Goal: Task Accomplishment & Management: Use online tool/utility

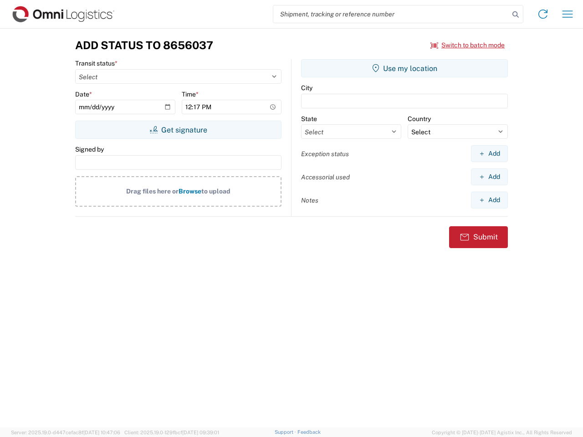
click at [391, 14] on input "search" at bounding box center [391, 13] width 236 height 17
click at [515, 15] on icon at bounding box center [515, 14] width 13 height 13
click at [543, 14] on icon at bounding box center [542, 14] width 15 height 15
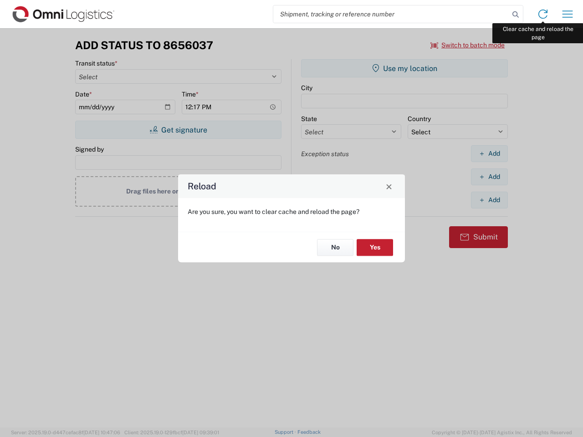
click at [567, 14] on div "Reload Are you sure, you want to clear cache and reload the page? No Yes" at bounding box center [291, 218] width 583 height 437
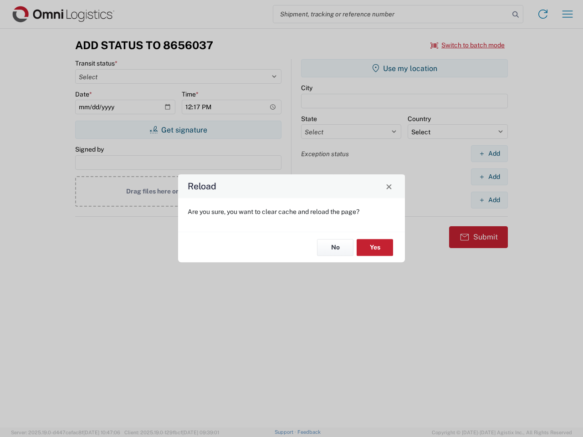
click at [468, 45] on div "Reload Are you sure, you want to clear cache and reload the page? No Yes" at bounding box center [291, 218] width 583 height 437
click at [178, 130] on div "Reload Are you sure, you want to clear cache and reload the page? No Yes" at bounding box center [291, 218] width 583 height 437
click at [404, 68] on div "Reload Are you sure, you want to clear cache and reload the page? No Yes" at bounding box center [291, 218] width 583 height 437
click at [489, 153] on div "Reload Are you sure, you want to clear cache and reload the page? No Yes" at bounding box center [291, 218] width 583 height 437
click at [489, 177] on div "Reload Are you sure, you want to clear cache and reload the page? No Yes" at bounding box center [291, 218] width 583 height 437
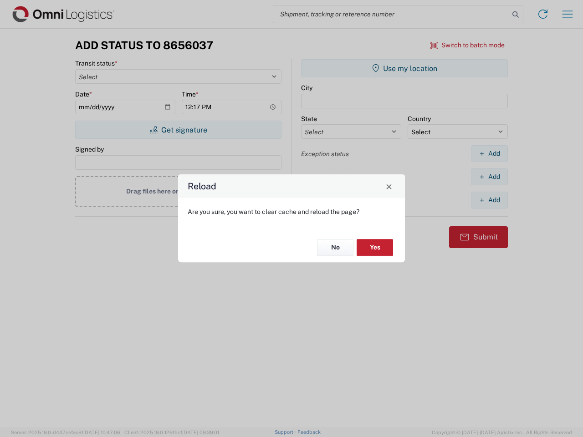
click at [489, 200] on div "Reload Are you sure, you want to clear cache and reload the page? No Yes" at bounding box center [291, 218] width 583 height 437
